Goal: Navigation & Orientation: Find specific page/section

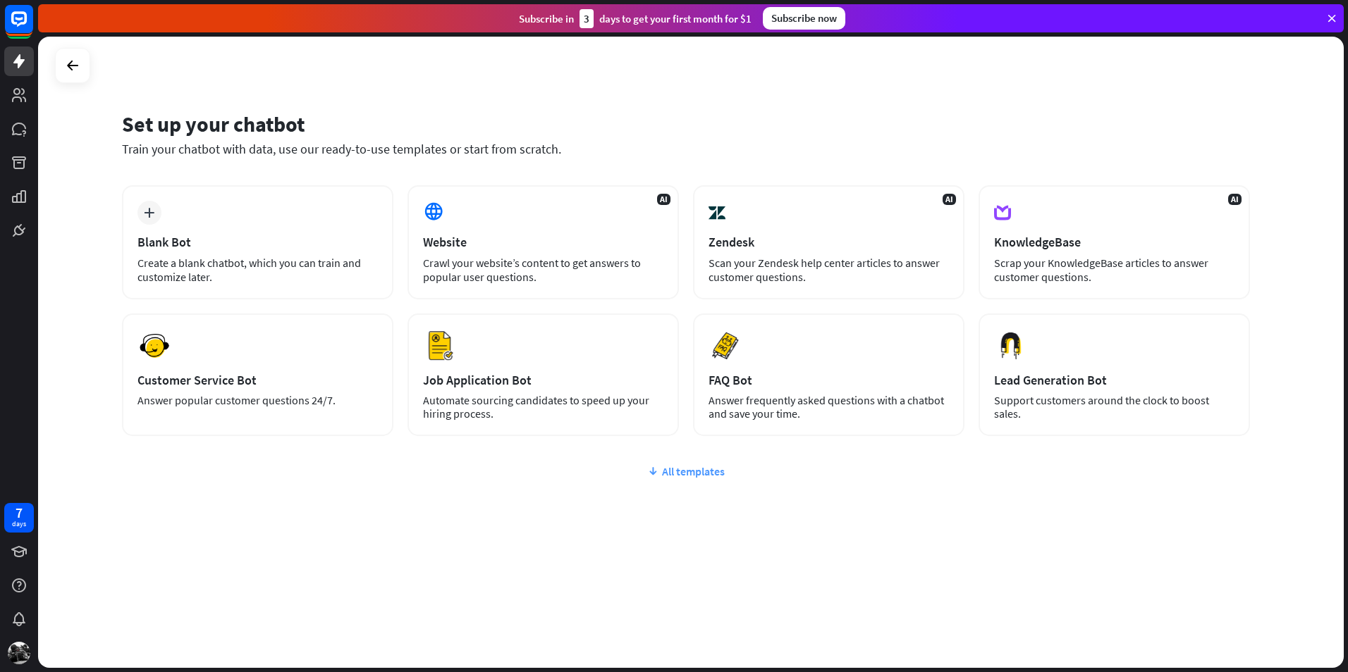
click at [701, 474] on div "All templates" at bounding box center [686, 471] width 1128 height 14
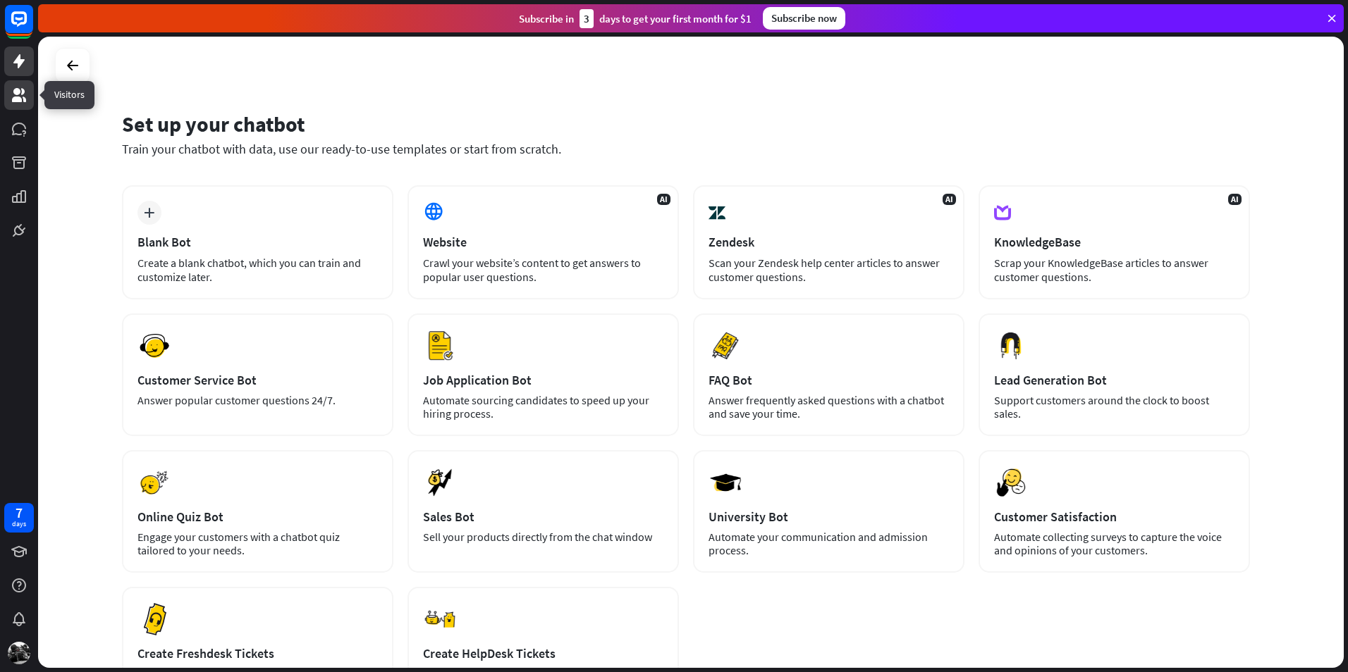
click at [20, 95] on icon at bounding box center [19, 95] width 17 height 17
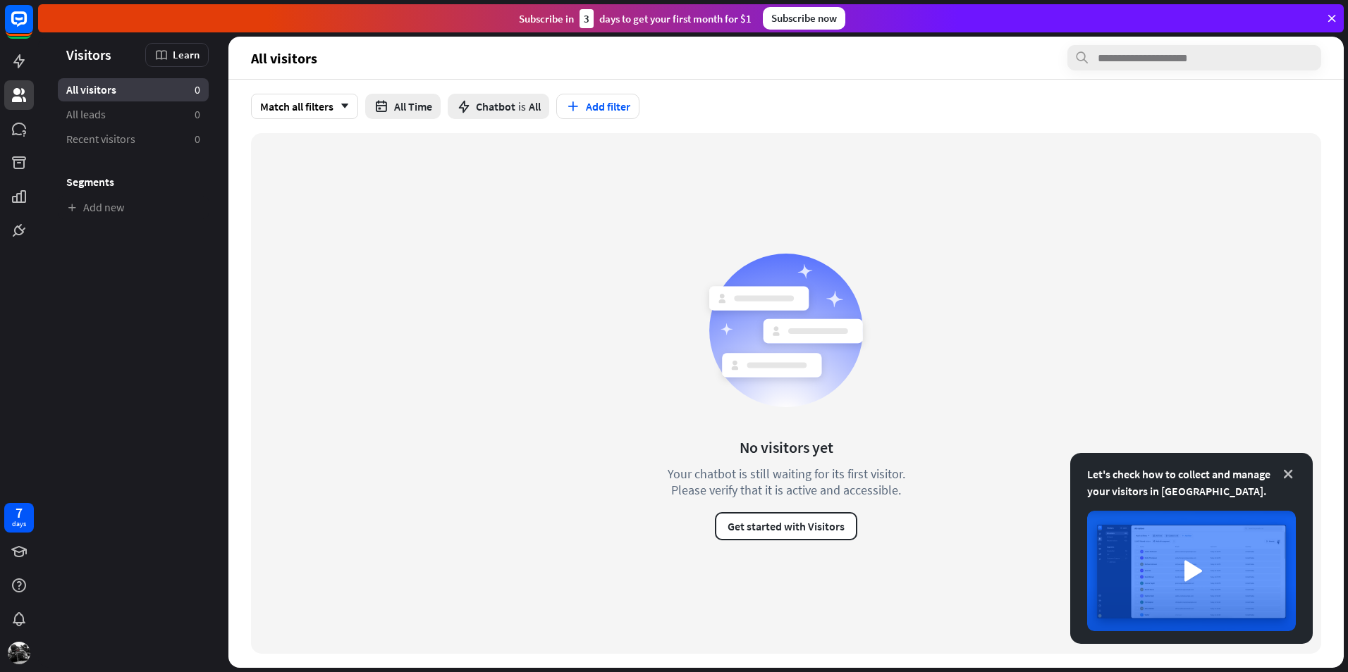
click at [1283, 471] on icon at bounding box center [1288, 474] width 14 height 14
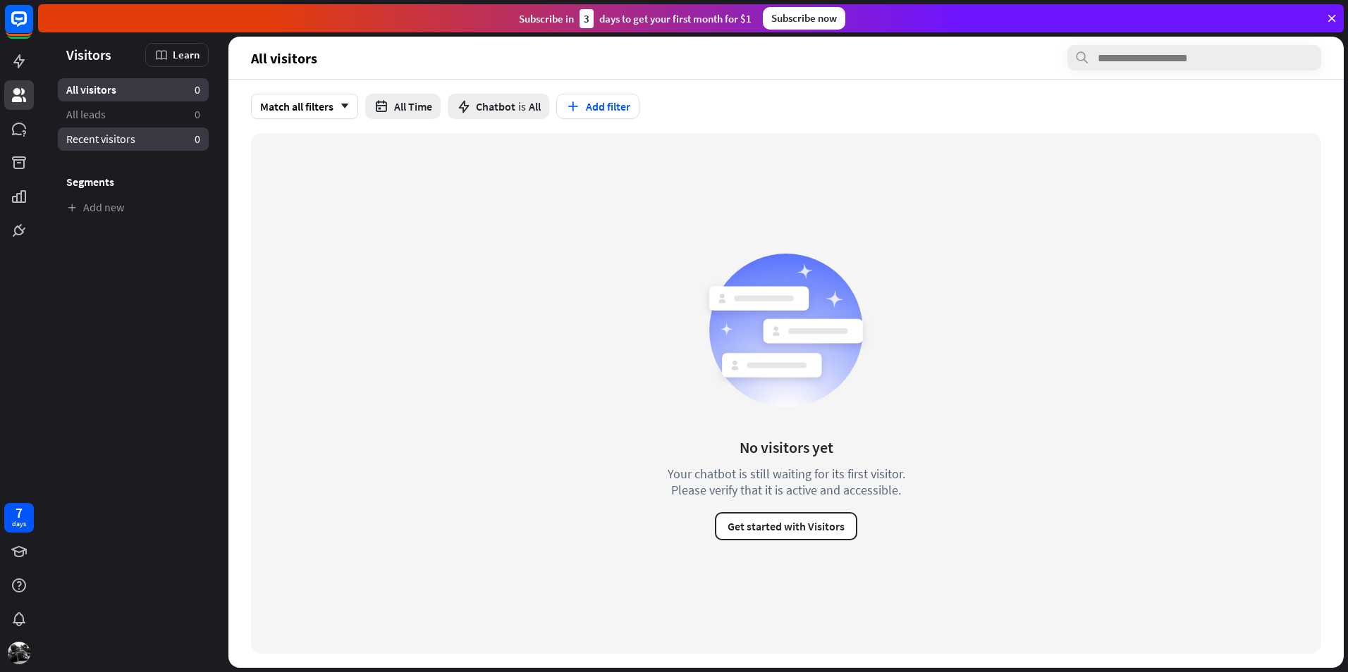
click at [107, 133] on span "Recent visitors" at bounding box center [100, 139] width 69 height 15
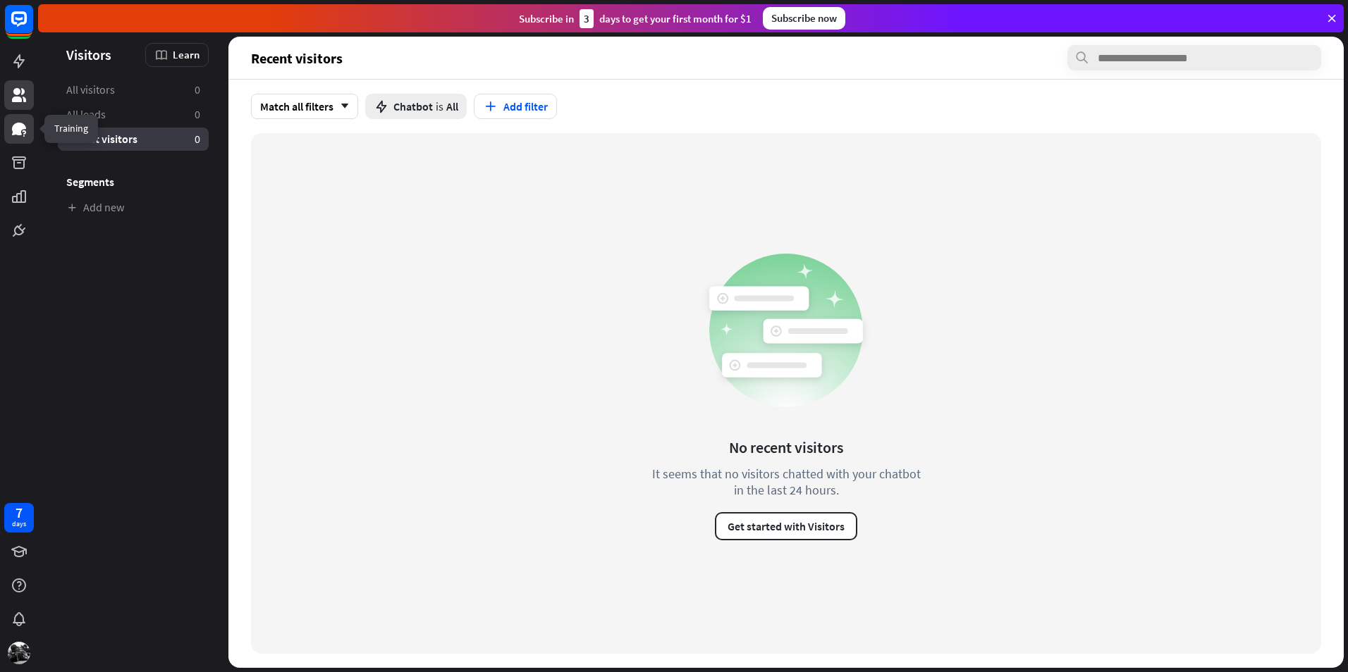
click at [11, 128] on icon at bounding box center [19, 129] width 17 height 17
